Goal: Task Accomplishment & Management: Complete application form

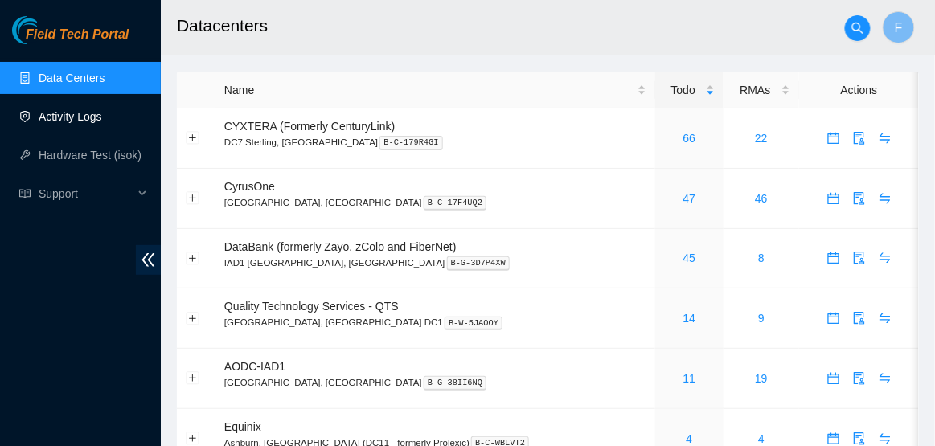
click at [96, 112] on link "Activity Logs" at bounding box center [71, 116] width 64 height 13
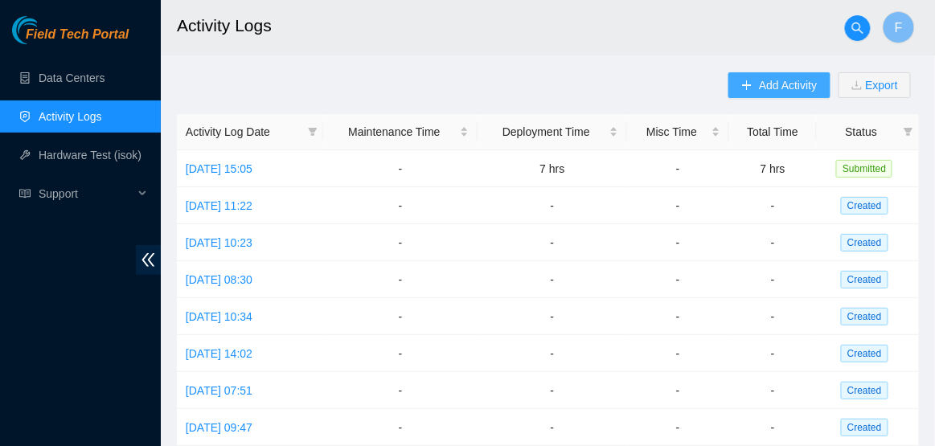
click at [745, 95] on button "Add Activity" at bounding box center [779, 85] width 101 height 26
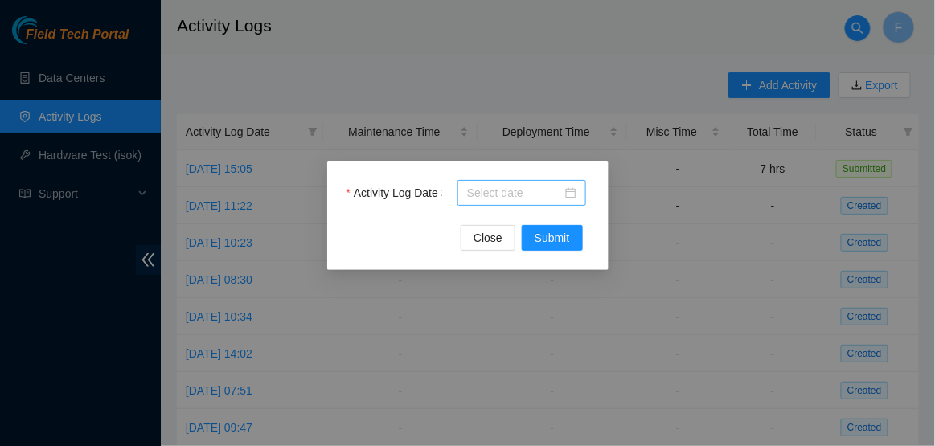
click at [569, 194] on div at bounding box center [521, 193] width 109 height 18
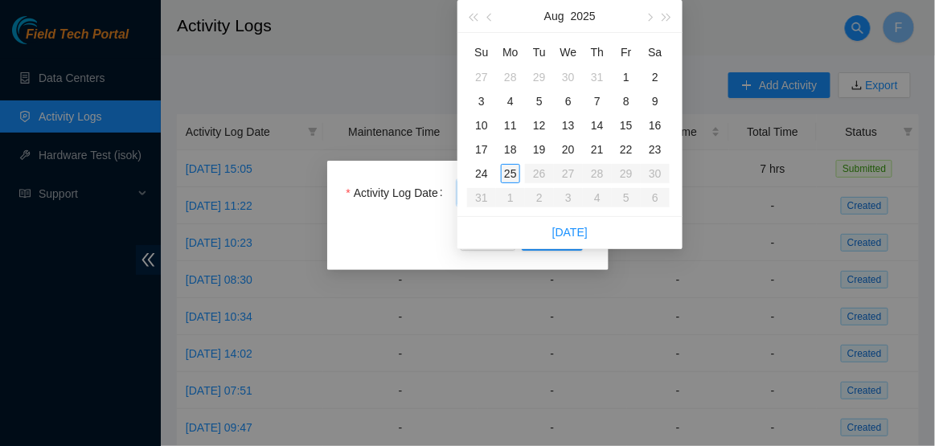
type input "[DATE]"
click at [512, 175] on div "25" at bounding box center [510, 173] width 19 height 19
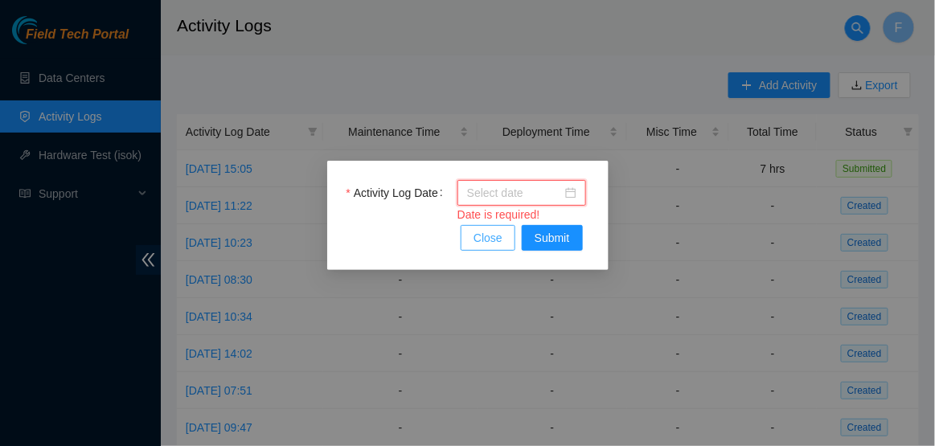
click at [489, 240] on span "Close" at bounding box center [488, 238] width 29 height 18
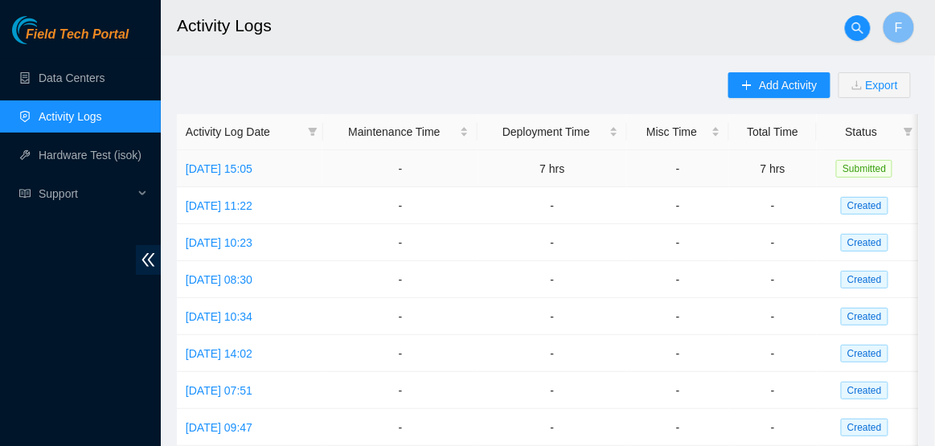
click at [865, 167] on span "Submitted" at bounding box center [864, 169] width 56 height 18
click at [869, 209] on span "Created" at bounding box center [864, 206] width 47 height 18
click at [253, 162] on link "[DATE] 15:05" at bounding box center [219, 168] width 67 height 13
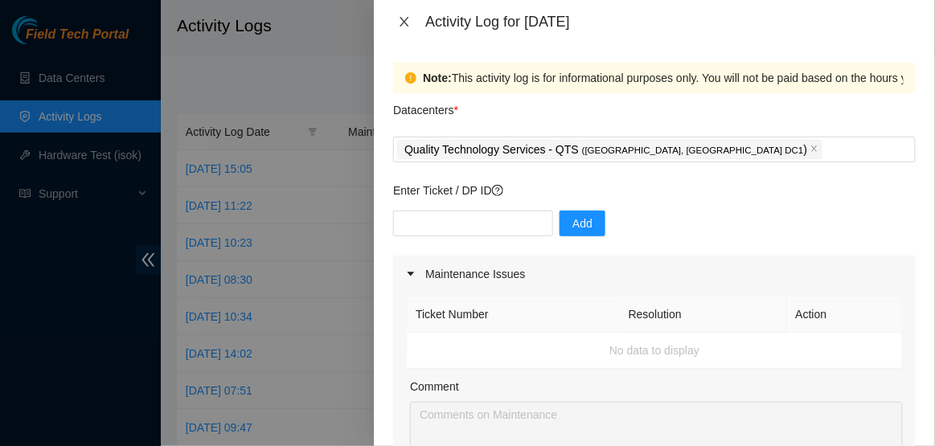
click at [409, 20] on icon "close" at bounding box center [404, 21] width 13 height 13
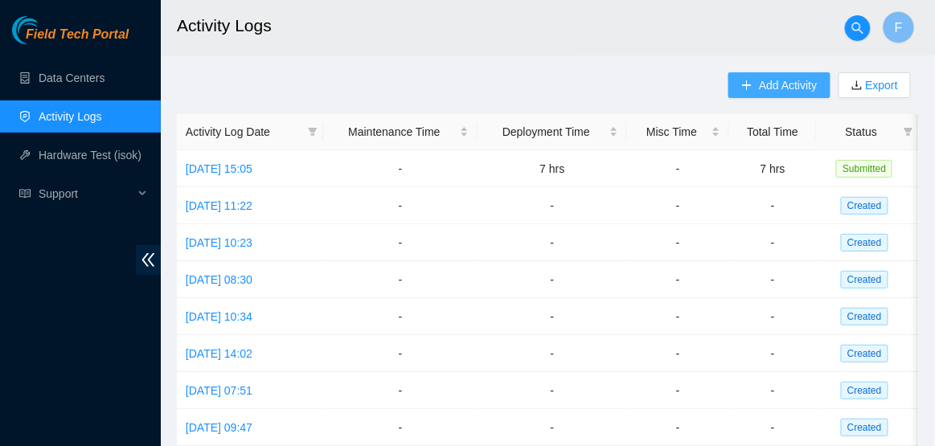
click at [788, 79] on span "Add Activity" at bounding box center [788, 85] width 58 height 18
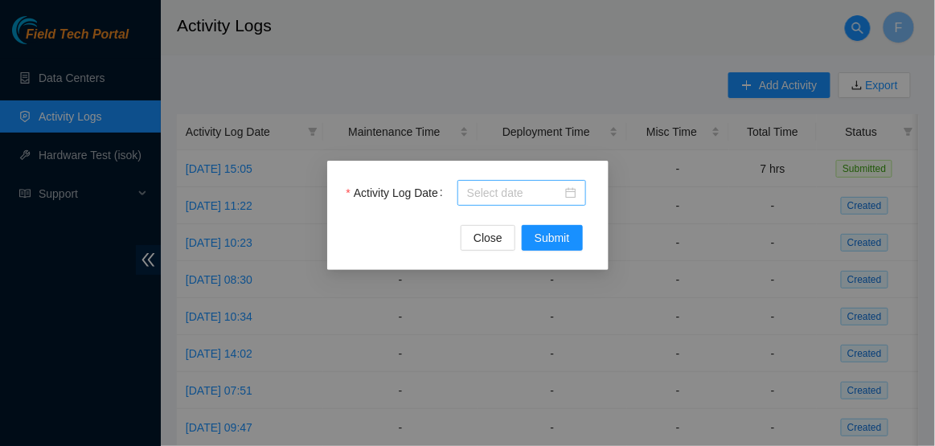
click at [569, 199] on div at bounding box center [521, 193] width 109 height 18
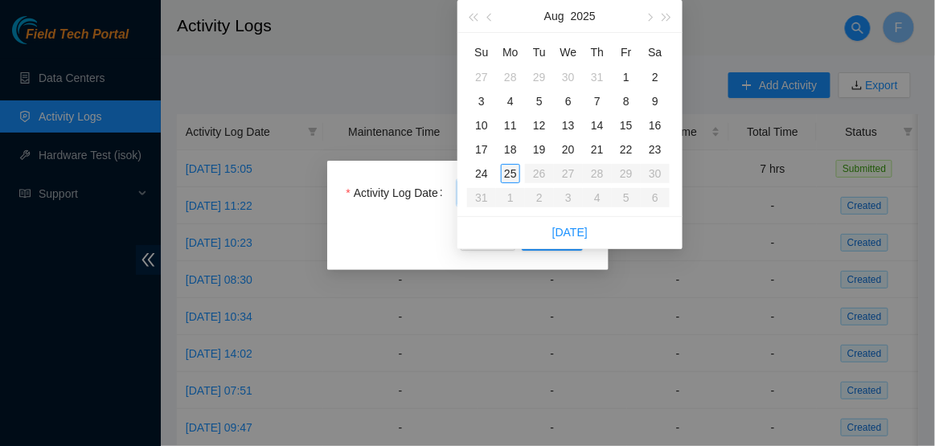
type input "[DATE]"
click at [512, 183] on td "25" at bounding box center [510, 174] width 29 height 24
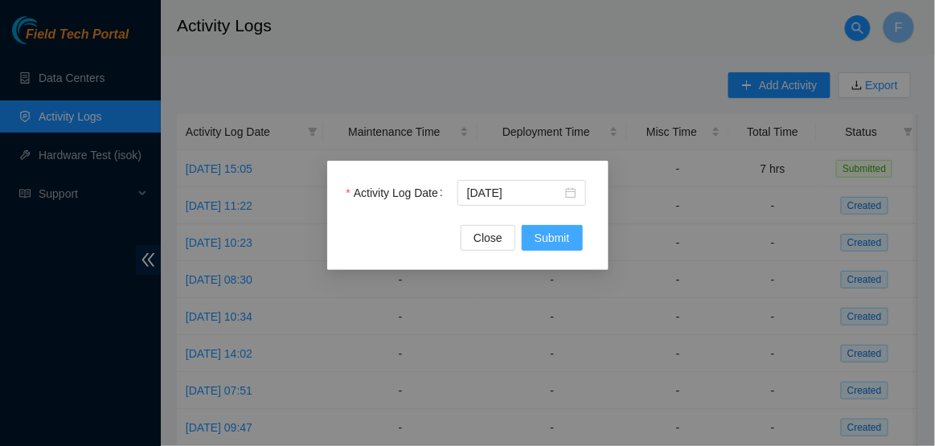
click at [534, 247] on button "Submit" at bounding box center [552, 238] width 61 height 26
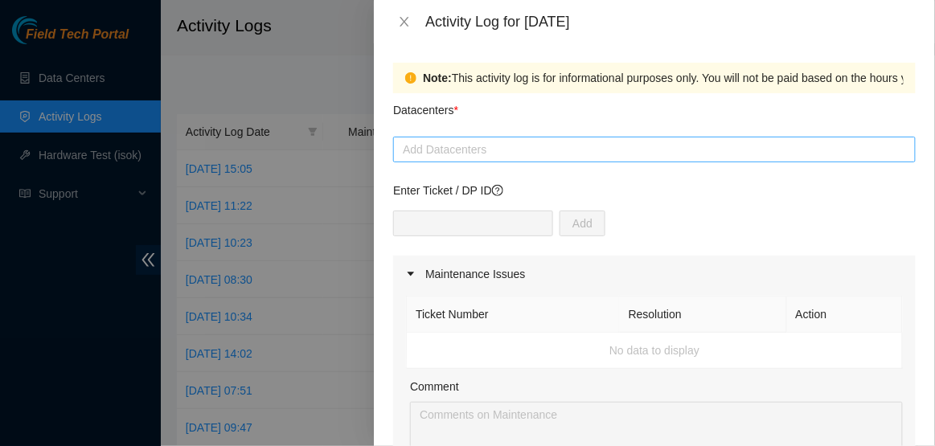
click at [660, 147] on div at bounding box center [654, 149] width 515 height 19
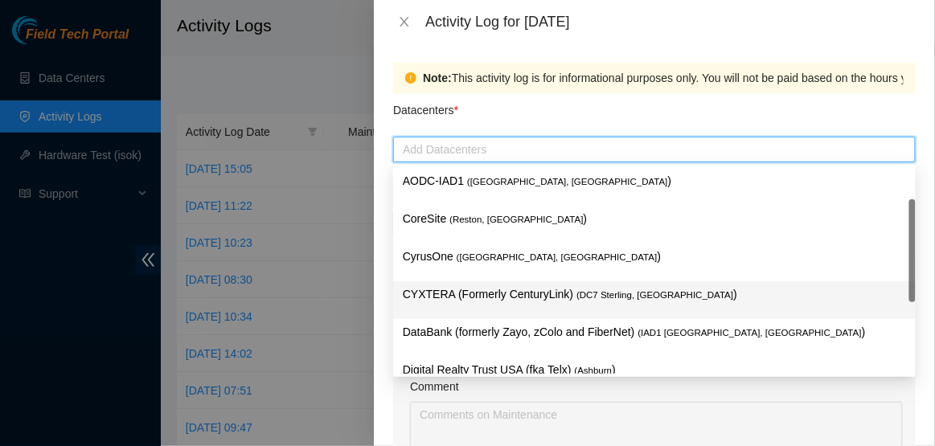
scroll to position [175, 0]
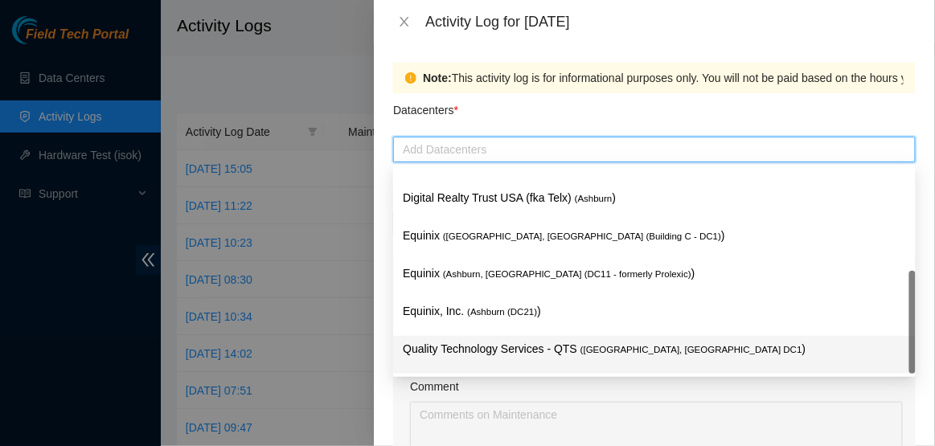
click at [553, 342] on p "Quality Technology Services - QTS ( Ashburn, VA DC1 )" at bounding box center [654, 349] width 503 height 18
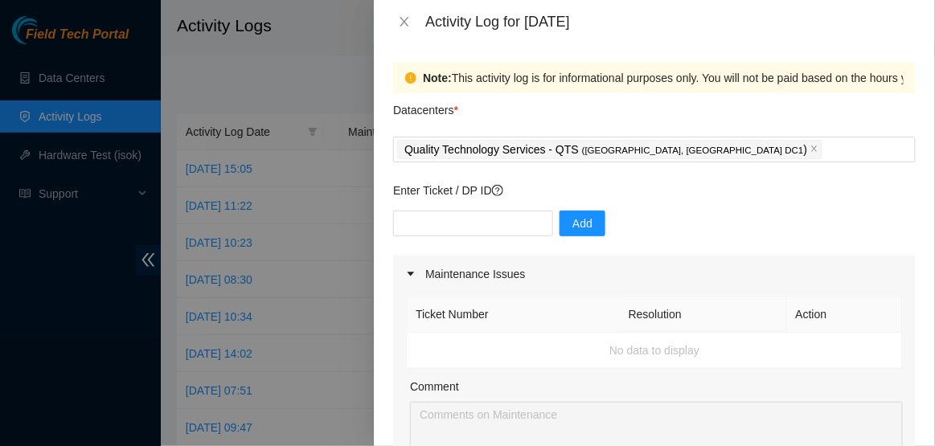
click at [712, 129] on div "Datacenters *" at bounding box center [654, 114] width 523 height 43
click at [476, 227] on input "text" at bounding box center [473, 224] width 160 height 26
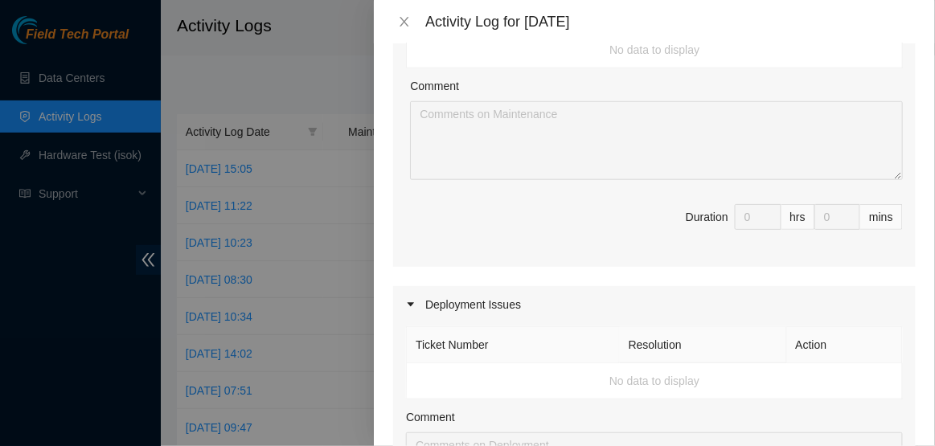
scroll to position [407, 0]
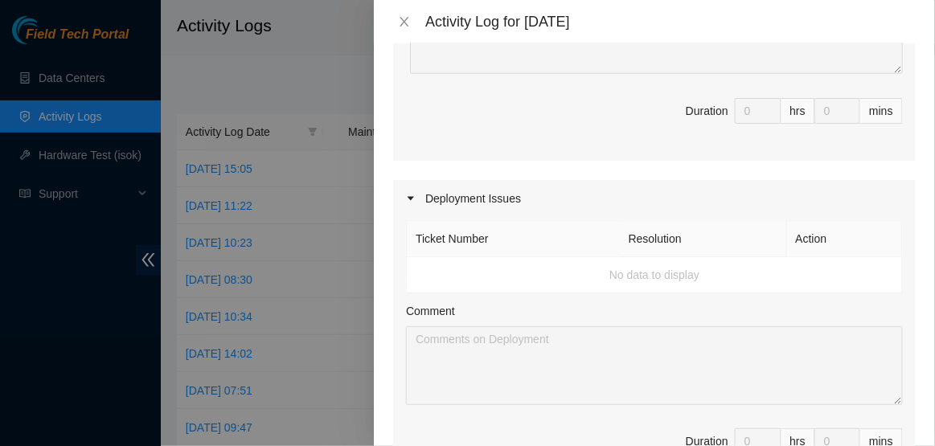
type input "DP75581"
click at [413, 198] on icon "caret-right" at bounding box center [411, 198] width 6 height 4
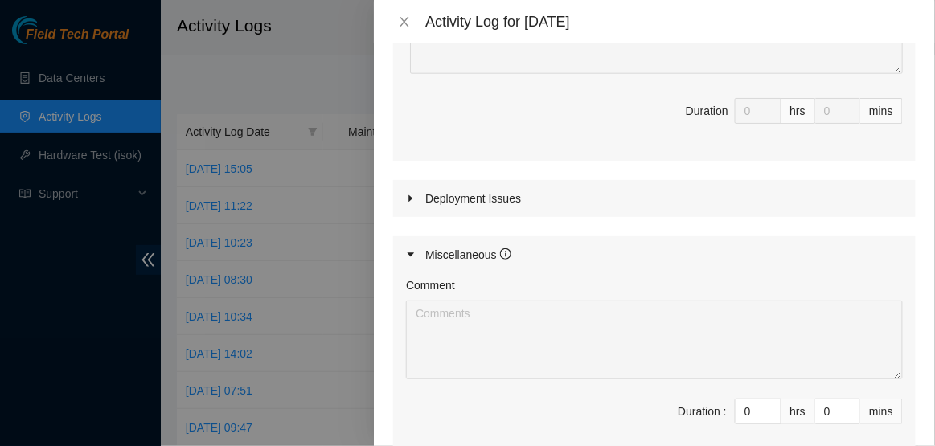
click at [413, 198] on icon "caret-right" at bounding box center [411, 198] width 4 height 6
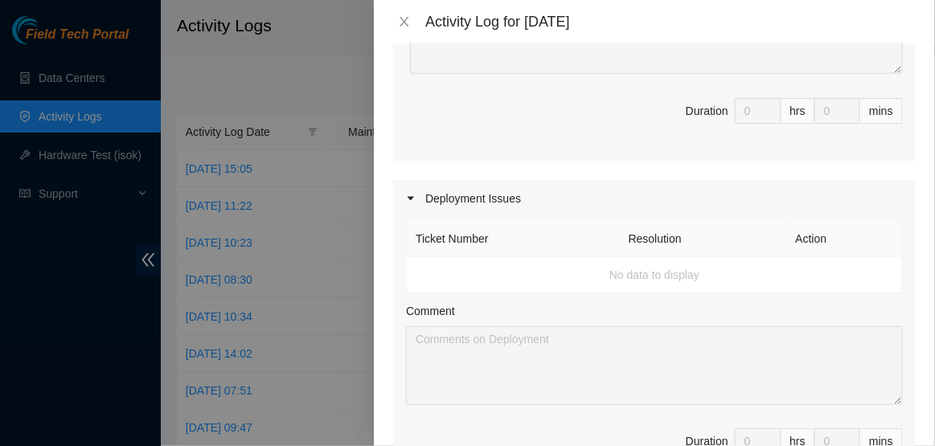
scroll to position [475, 0]
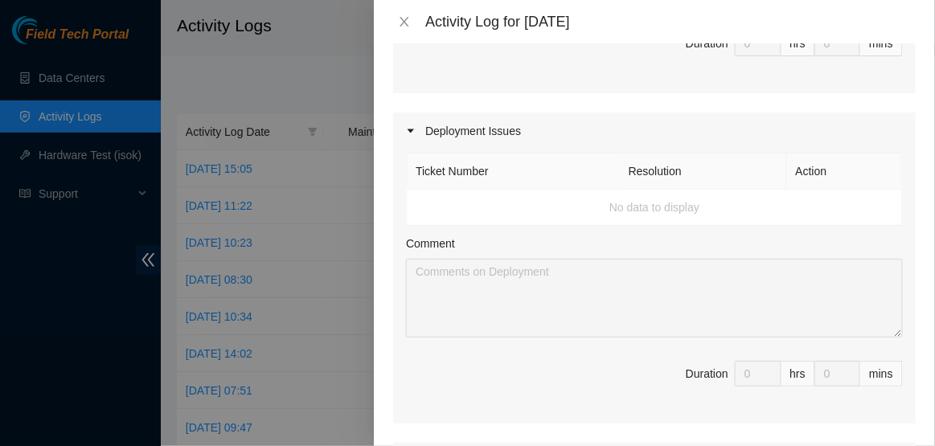
click at [528, 211] on td "No data to display" at bounding box center [655, 208] width 496 height 36
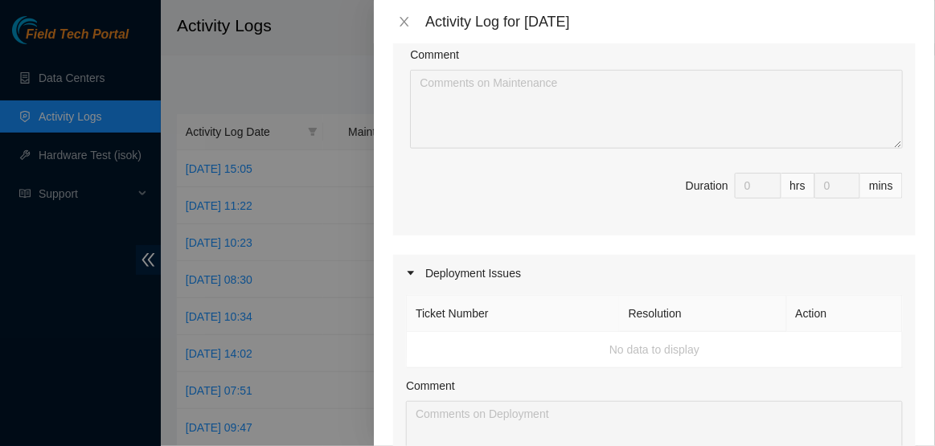
scroll to position [0, 0]
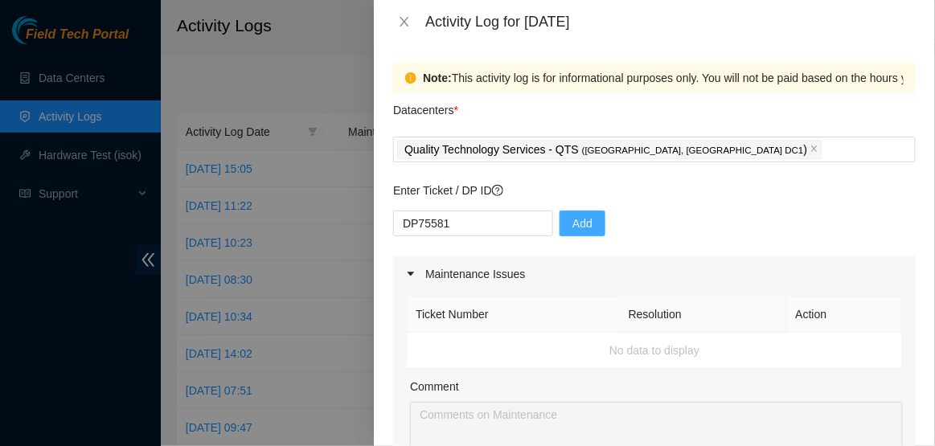
click at [572, 236] on button "Add" at bounding box center [583, 224] width 46 height 26
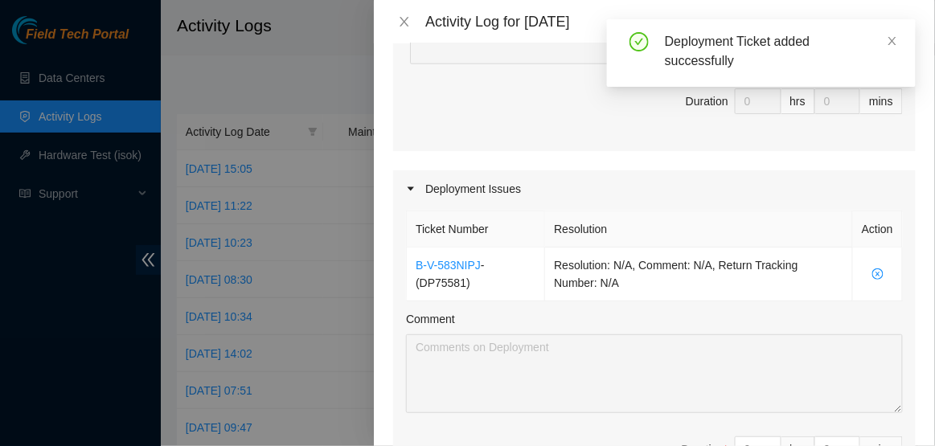
scroll to position [448, 0]
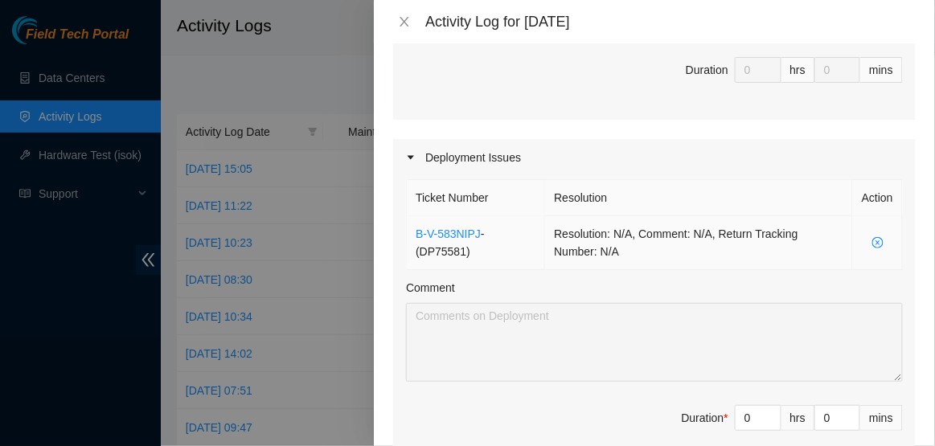
click at [635, 254] on td "Resolution: N/A, Comment: N/A, Return Tracking Number: N/A" at bounding box center [699, 243] width 308 height 54
click at [618, 236] on td "Resolution: N/A, Comment: N/A, Return Tracking Number: N/A" at bounding box center [699, 243] width 308 height 54
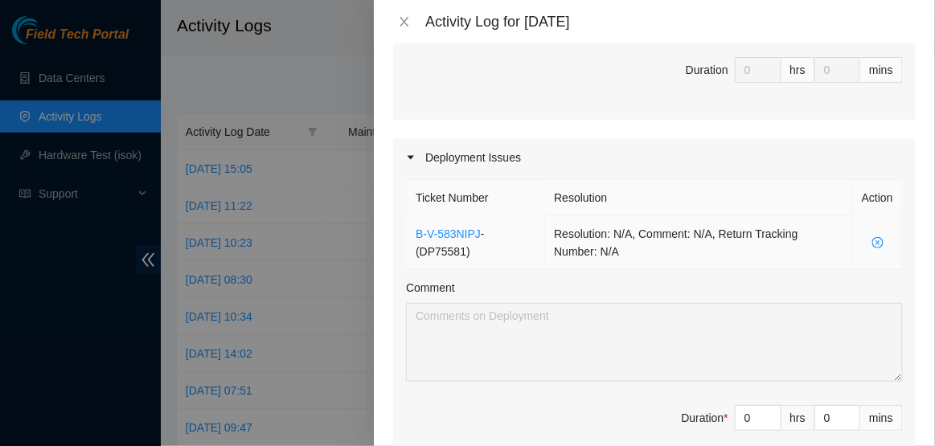
click at [675, 240] on td "Resolution: N/A, Comment: N/A, Return Tracking Number: N/A" at bounding box center [699, 243] width 308 height 54
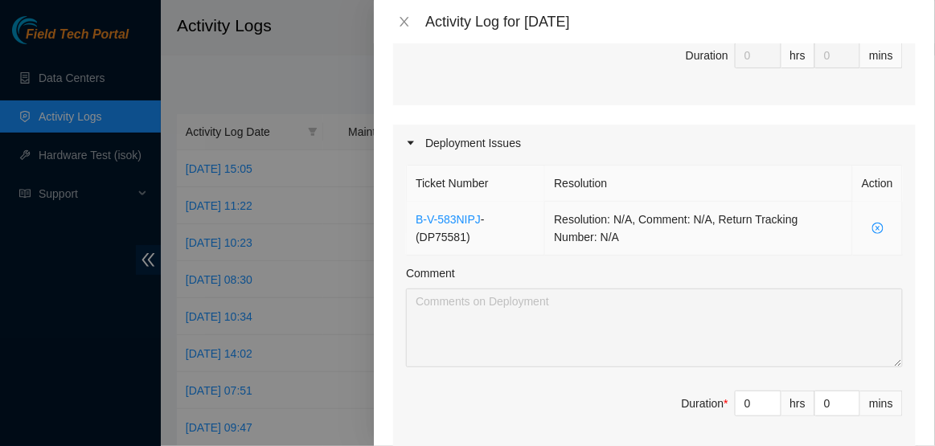
scroll to position [476, 0]
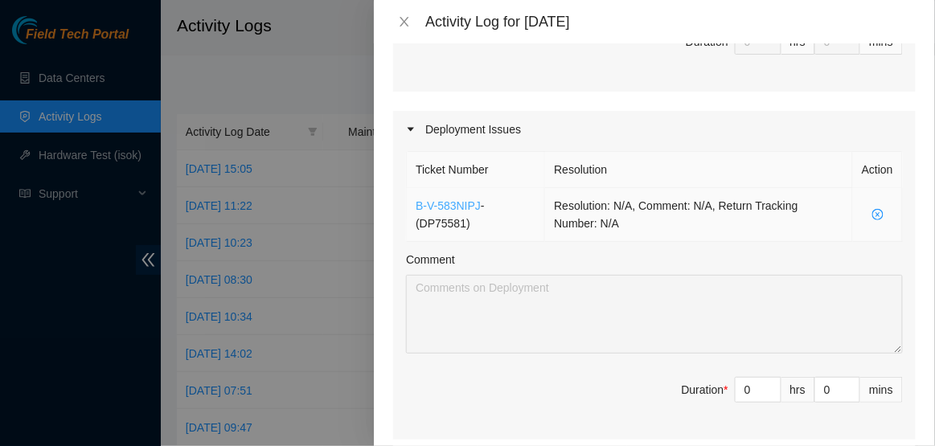
click at [479, 207] on link "B-V-583NIPJ" at bounding box center [448, 205] width 65 height 13
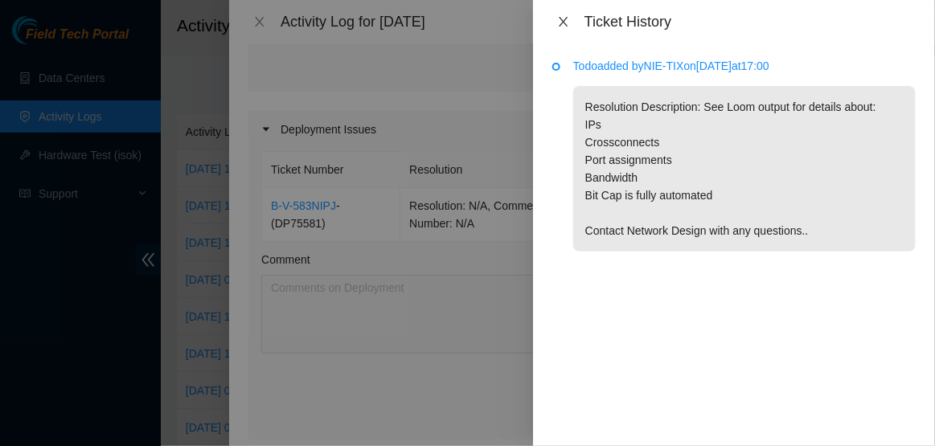
click at [564, 26] on icon "close" at bounding box center [563, 21] width 13 height 13
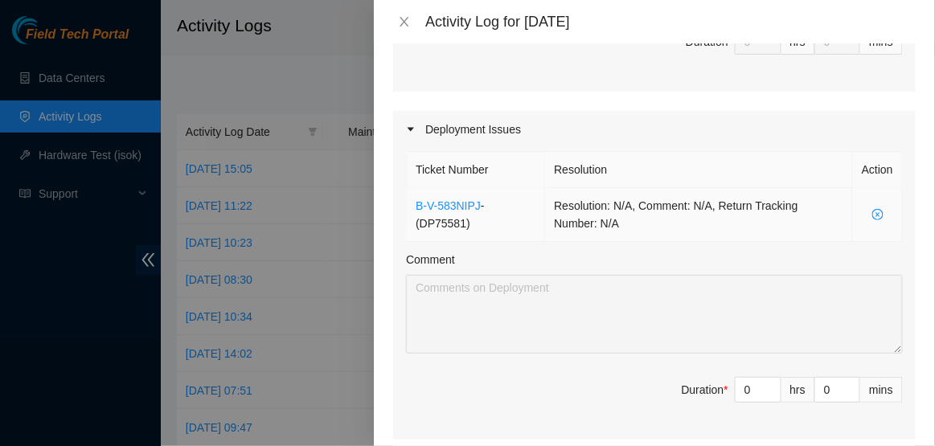
click at [461, 216] on span "- ( DP75581 )" at bounding box center [450, 214] width 69 height 31
click at [758, 392] on input "0" at bounding box center [758, 390] width 45 height 24
type input "7"
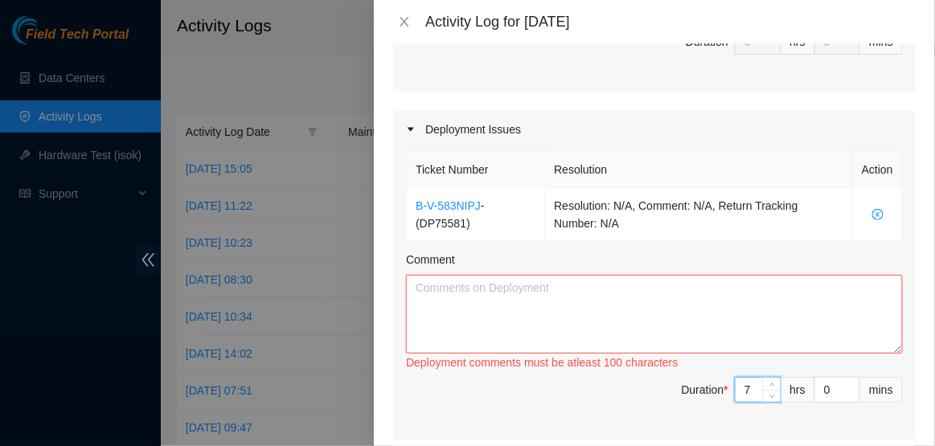
type input "7"
click at [660, 305] on textarea "Comment" at bounding box center [654, 314] width 497 height 79
paste textarea "Hi Dave, EOD Update: -Managed Cables for DP75581 using velcro and zip ties -Com…"
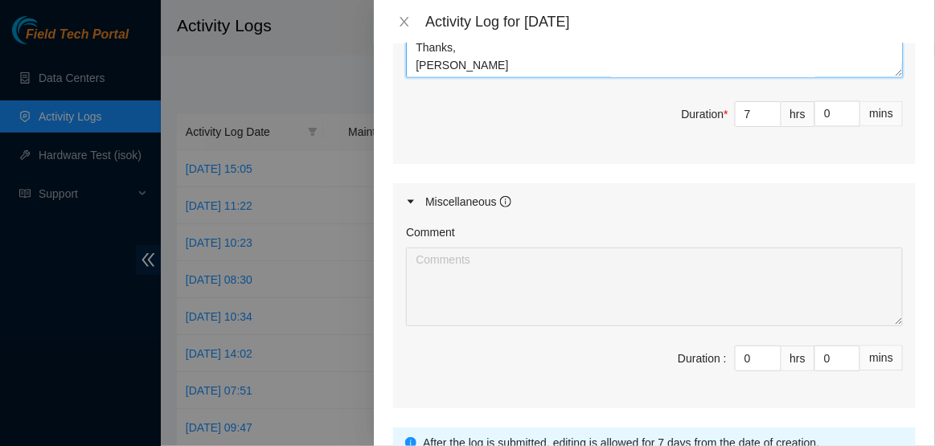
scroll to position [888, 0]
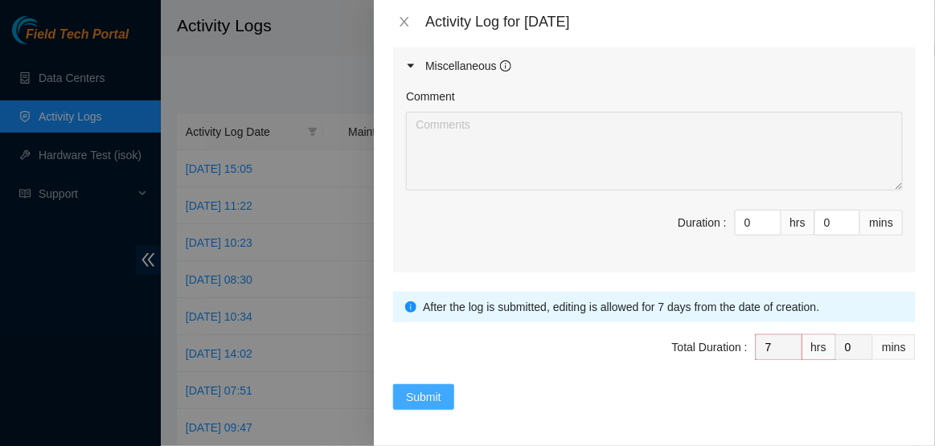
type textarea "Hi Dave, EOD Update: -Managed Cables for DP75581 using velcro and zip ties -Com…"
click at [436, 398] on span "Submit" at bounding box center [423, 397] width 35 height 18
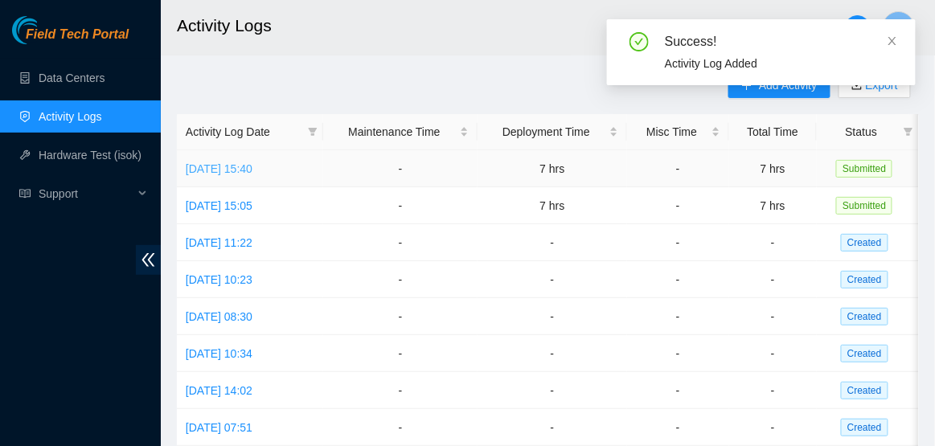
click at [253, 173] on link "Mon, 25 Aug 2025 15:40" at bounding box center [219, 168] width 67 height 13
